Goal: Navigation & Orientation: Find specific page/section

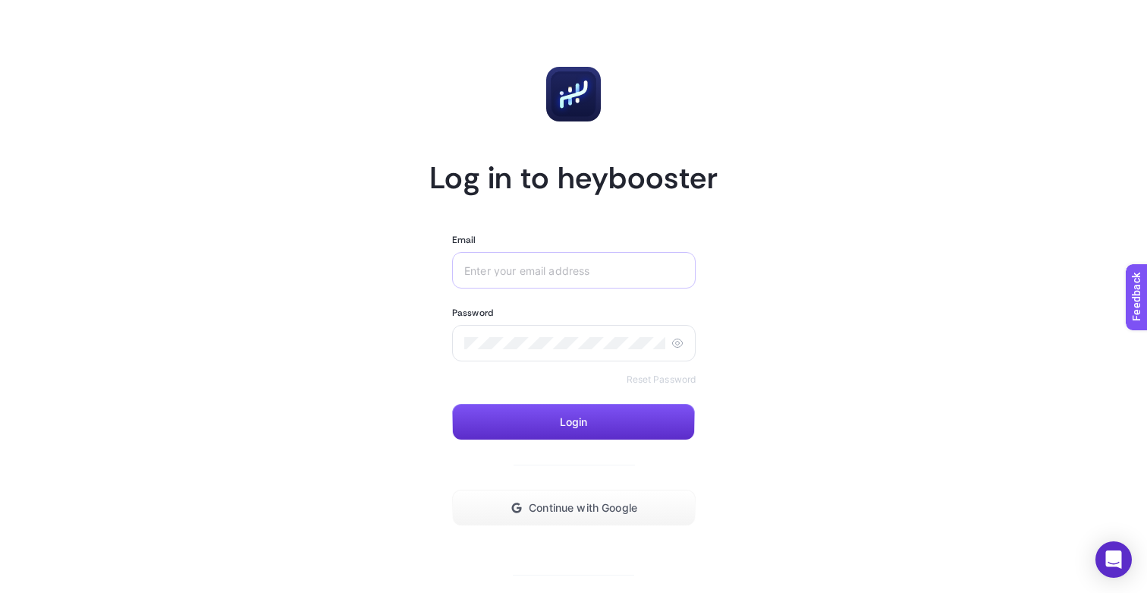
click at [569, 279] on div at bounding box center [574, 270] width 244 height 36
type input "perf"
click at [612, 514] on span "Continue with Google" at bounding box center [583, 508] width 109 height 12
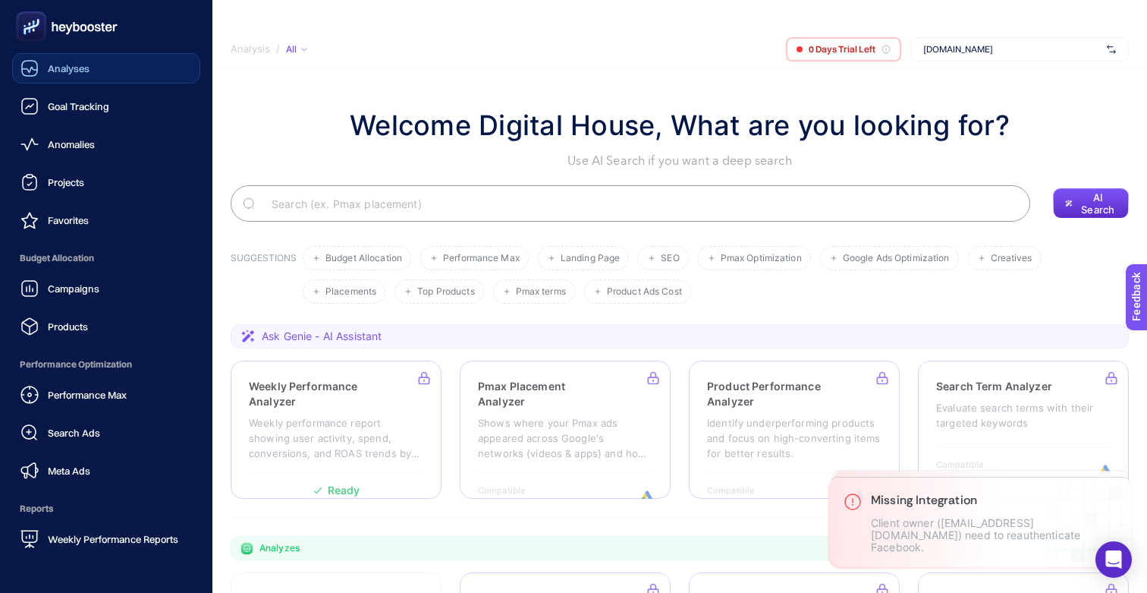
click at [74, 73] on span "Analyses" at bounding box center [69, 68] width 42 height 12
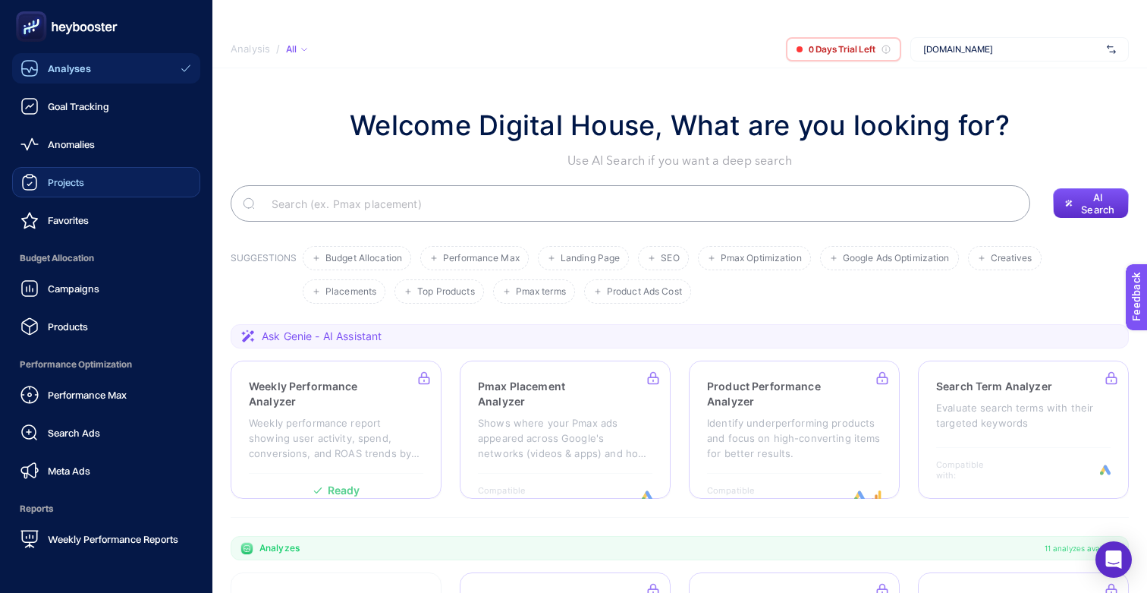
click at [77, 190] on div "Projects" at bounding box center [52, 182] width 64 height 18
